Goal: Task Accomplishment & Management: Manage account settings

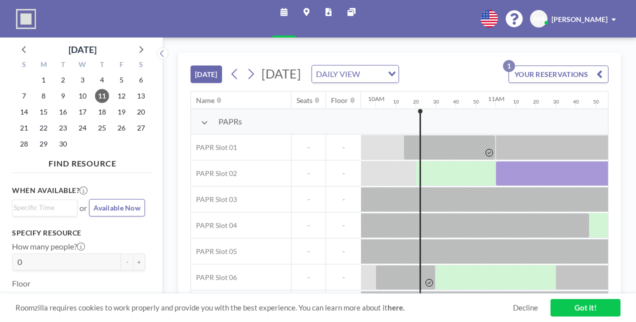
scroll to position [0, 1220]
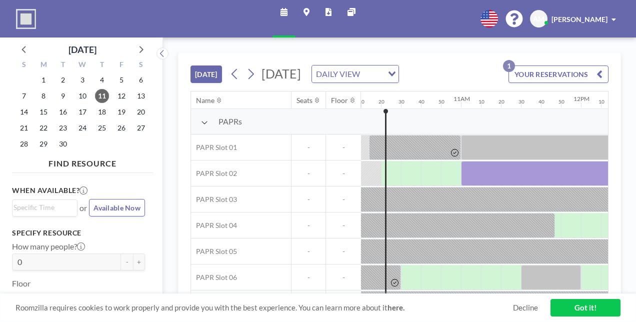
click at [520, 308] on link "Decline" at bounding box center [525, 308] width 25 height 10
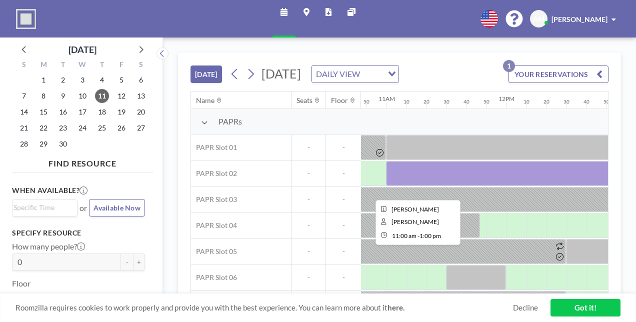
scroll to position [0, 1305]
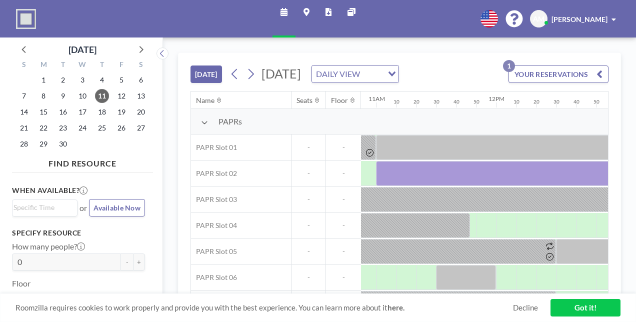
click at [565, 80] on button "YOUR RESERVATIONS 1" at bounding box center [559, 75] width 100 height 18
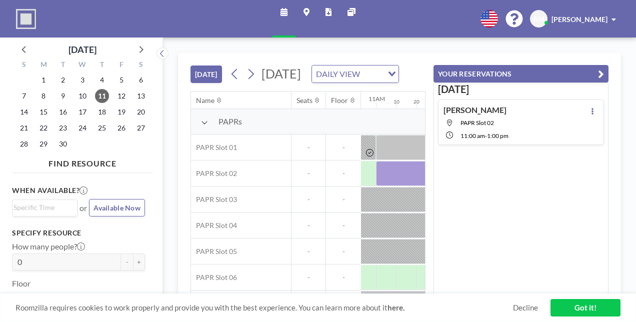
click at [569, 124] on div "[PERSON_NAME] PAPR Slot 02 11:00 AM - 1:00 PM" at bounding box center [521, 123] width 166 height 46
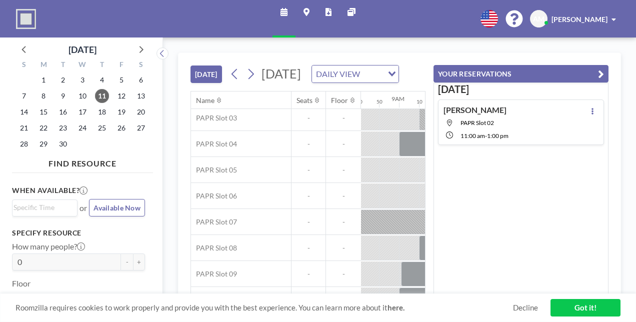
scroll to position [102, 1300]
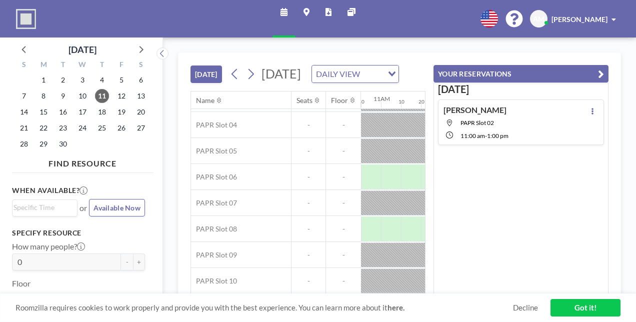
click at [598, 73] on icon "button" at bounding box center [601, 74] width 6 height 12
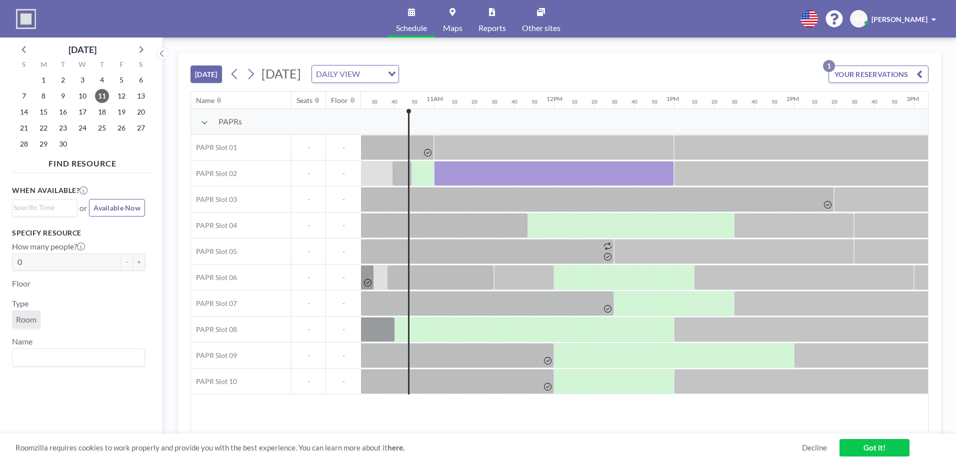
scroll to position [0, 1300]
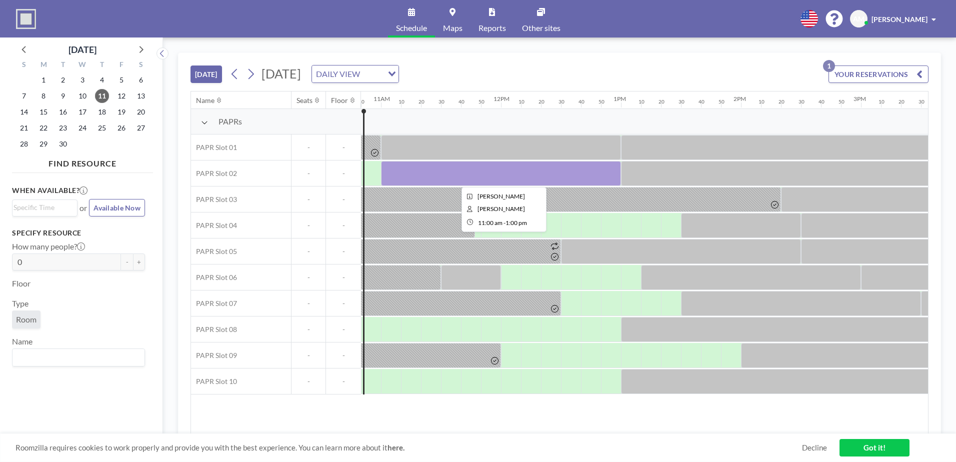
click at [469, 174] on div at bounding box center [501, 173] width 240 height 25
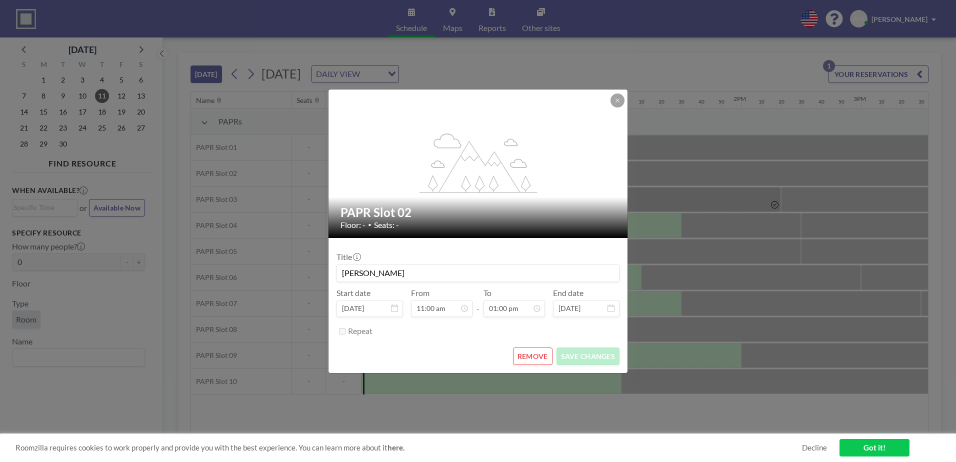
scroll to position [1388, 0]
click at [539, 322] on button "REMOVE" at bounding box center [533, 357] width 40 height 18
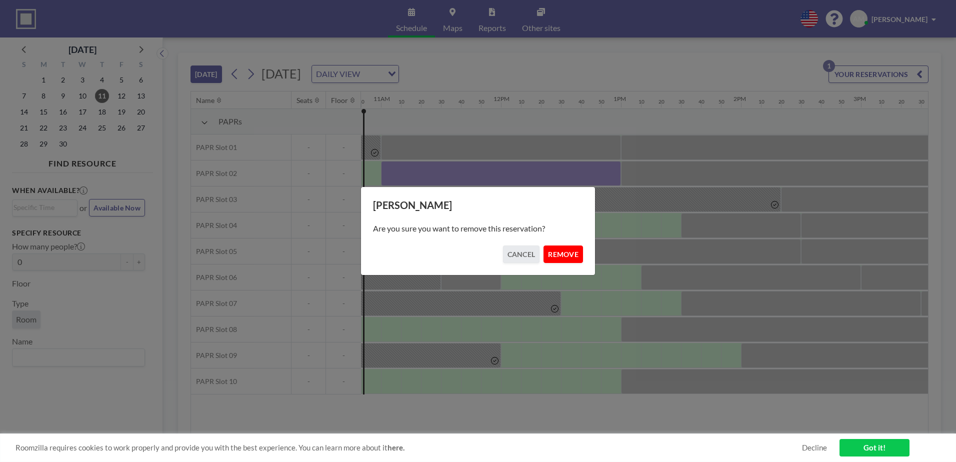
click at [574, 256] on button "REMOVE" at bounding box center [564, 255] width 40 height 18
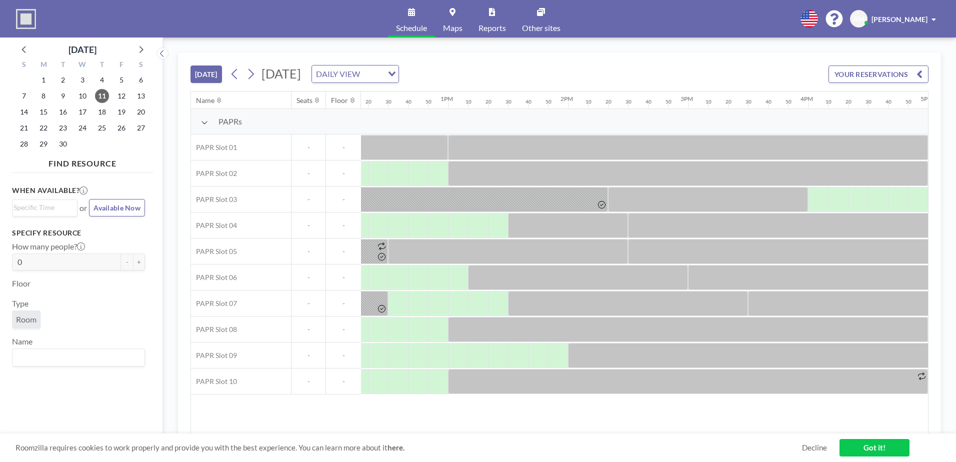
scroll to position [0, 1395]
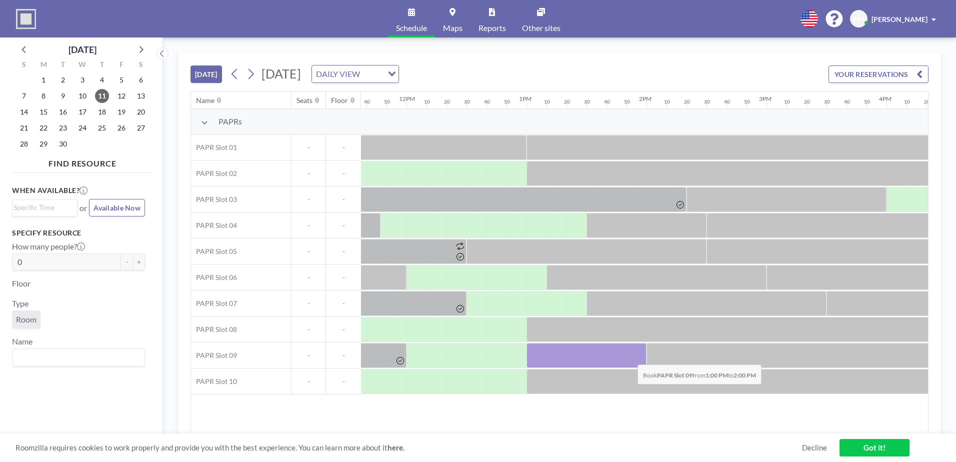
drag, startPoint x: 546, startPoint y: 355, endPoint x: 630, endPoint y: 357, distance: 83.5
click at [630, 322] on div at bounding box center [587, 355] width 120 height 25
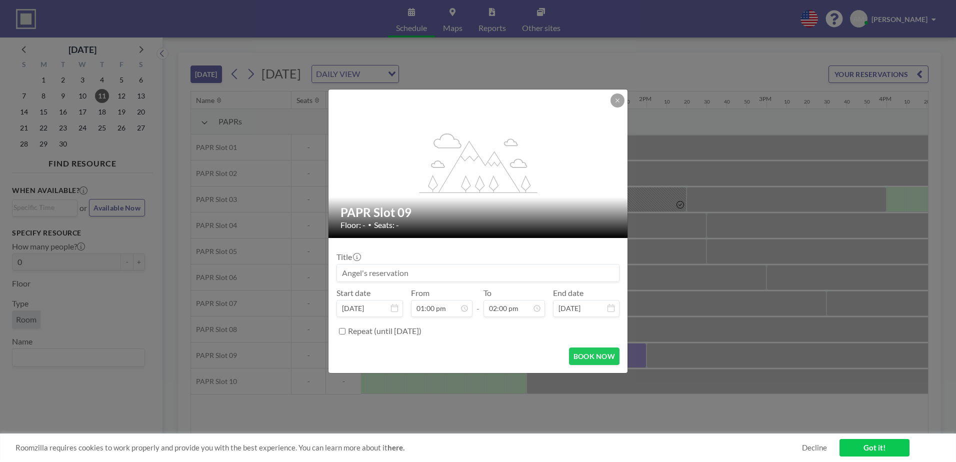
scroll to position [1495, 0]
click at [605, 322] on button "BOOK NOW" at bounding box center [594, 357] width 51 height 18
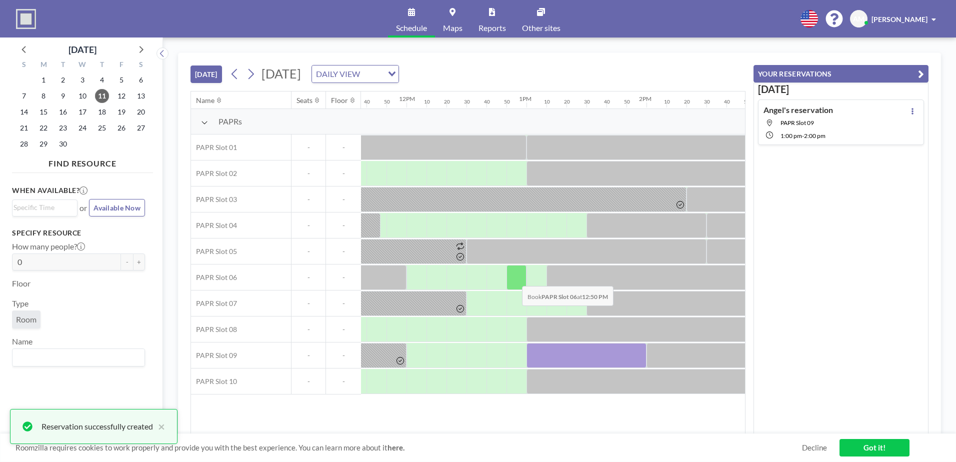
scroll to position [0, 0]
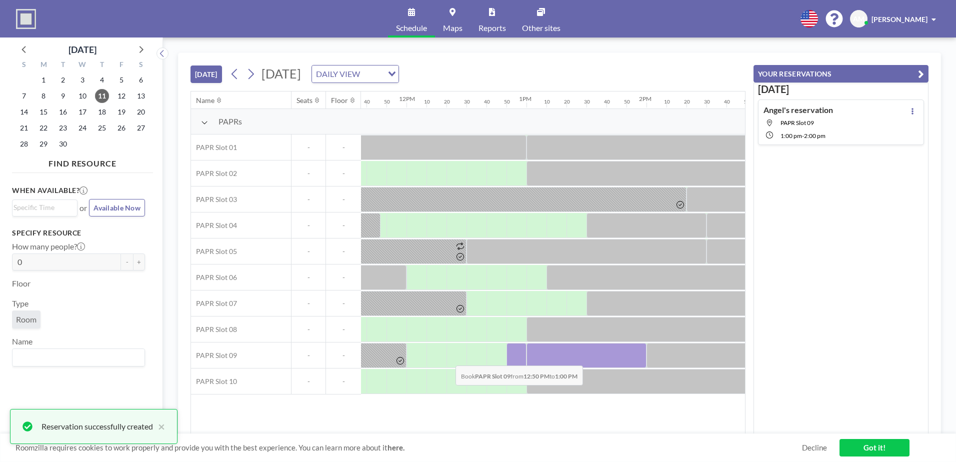
drag, startPoint x: 521, startPoint y: 356, endPoint x: 443, endPoint y: 359, distance: 78.1
click at [443, 322] on div at bounding box center [406, 356] width 2880 height 26
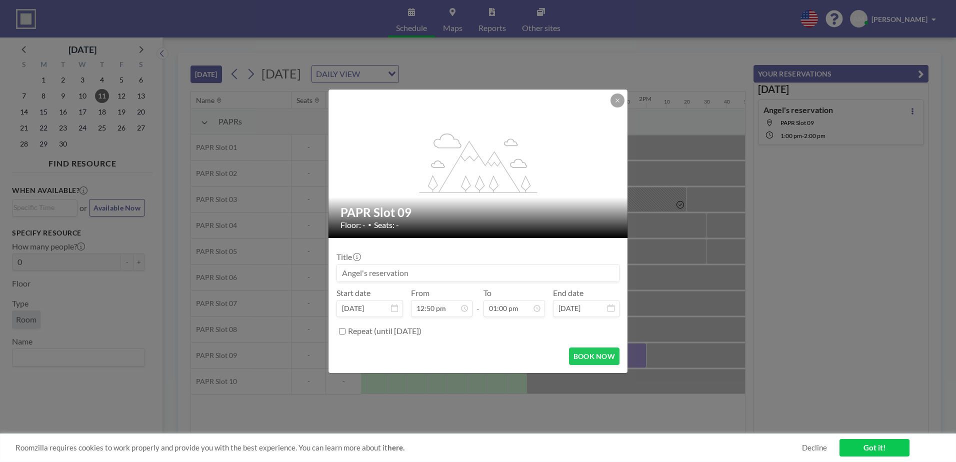
scroll to position [196, 0]
click at [611, 104] on div at bounding box center [618, 101] width 14 height 14
click at [614, 101] on button at bounding box center [618, 101] width 14 height 14
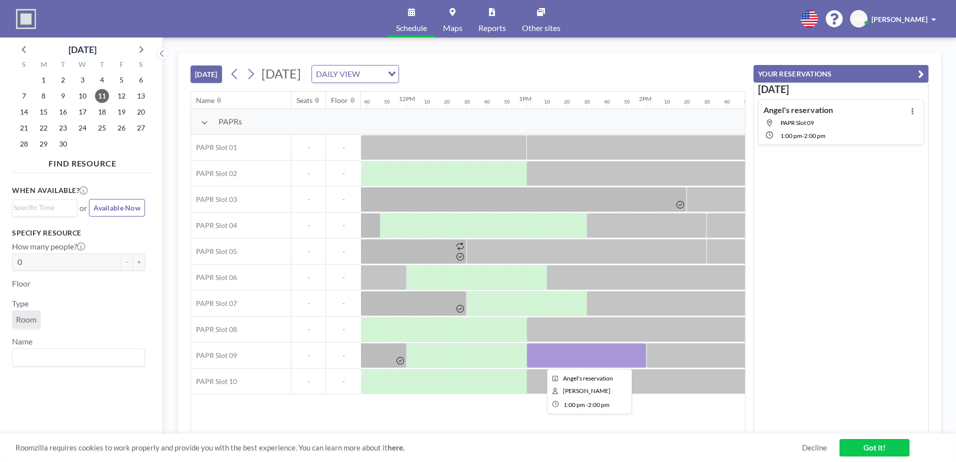
click at [590, 322] on div at bounding box center [587, 355] width 120 height 25
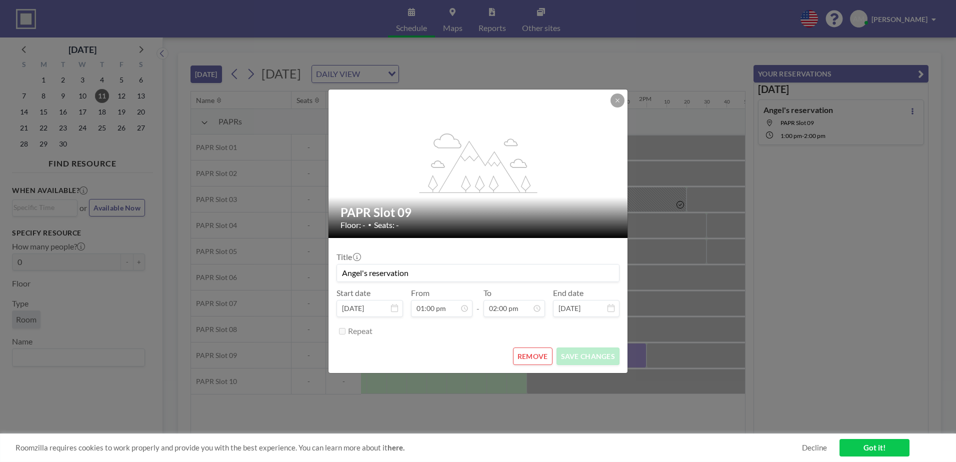
click at [529, 322] on button "REMOVE" at bounding box center [533, 357] width 40 height 18
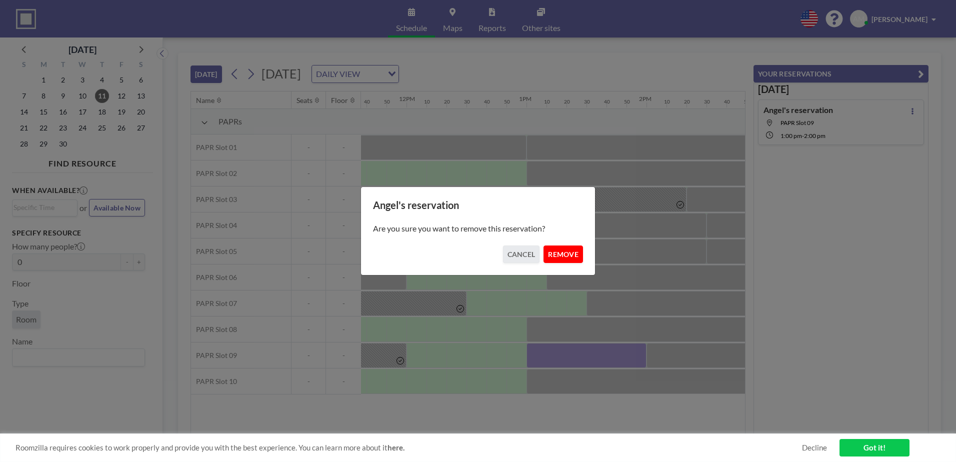
click at [558, 256] on button "REMOVE" at bounding box center [564, 255] width 40 height 18
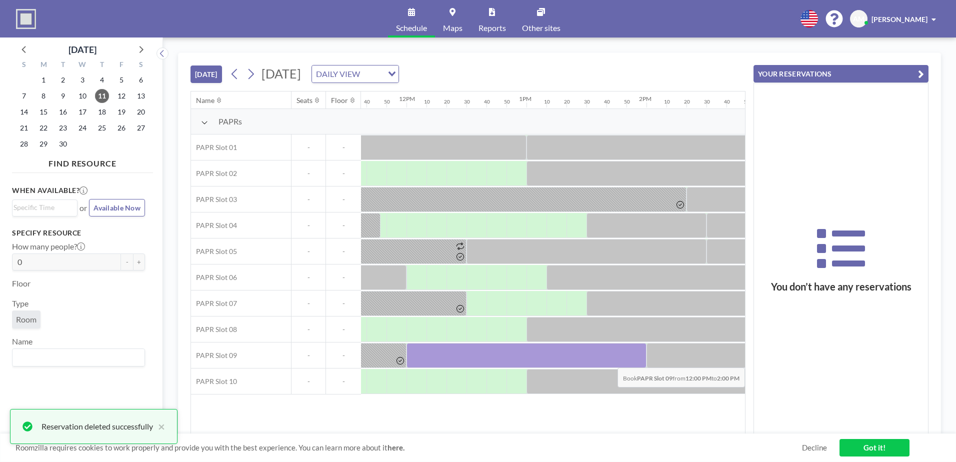
drag, startPoint x: 416, startPoint y: 360, endPoint x: 638, endPoint y: 360, distance: 222.0
click at [636, 322] on div at bounding box center [527, 355] width 240 height 25
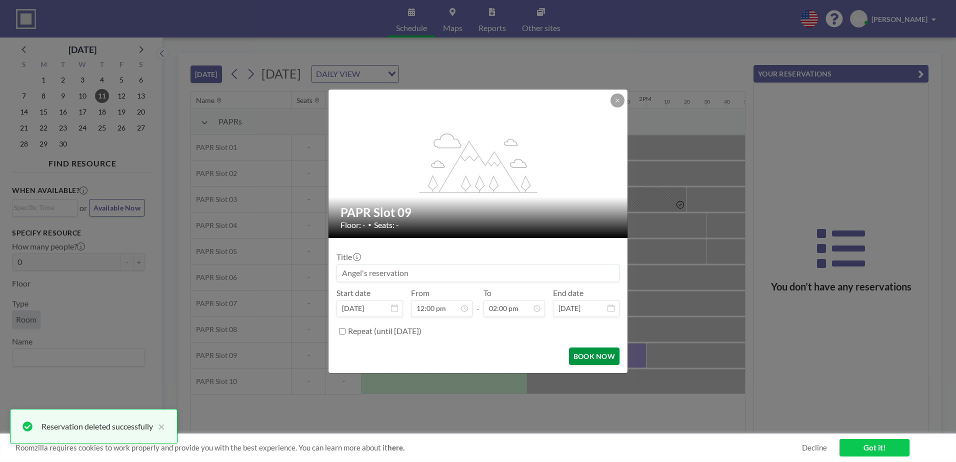
click at [593, 322] on button "BOOK NOW" at bounding box center [594, 357] width 51 height 18
